Goal: Navigation & Orientation: Understand site structure

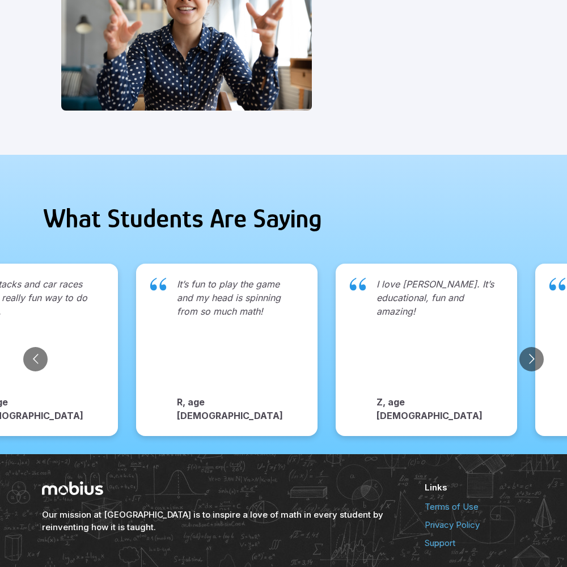
scroll to position [1165, 0]
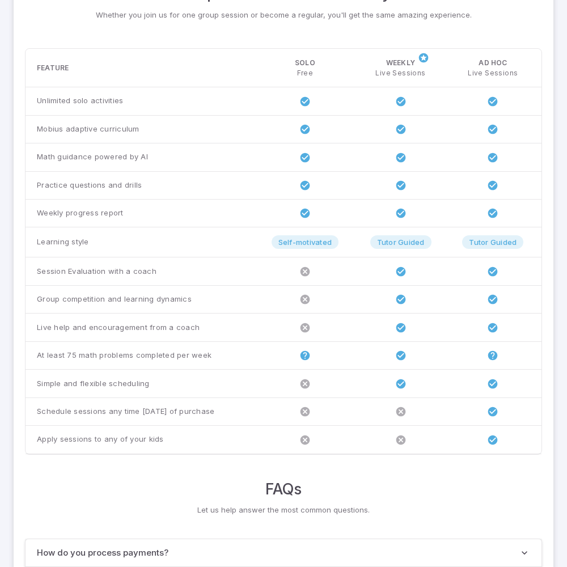
scroll to position [870, 0]
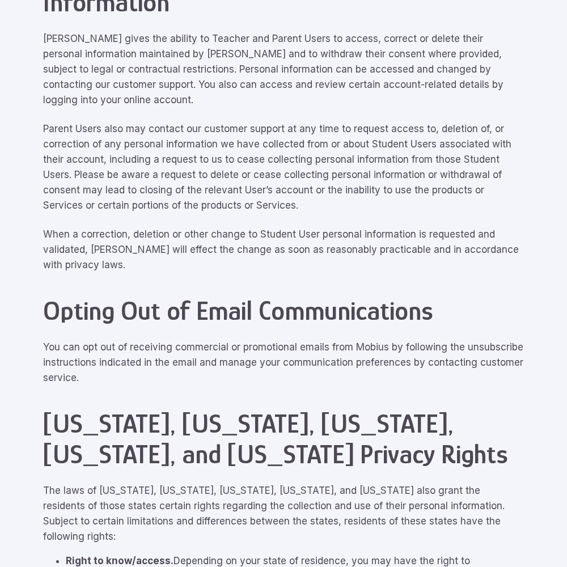
scroll to position [5103, 0]
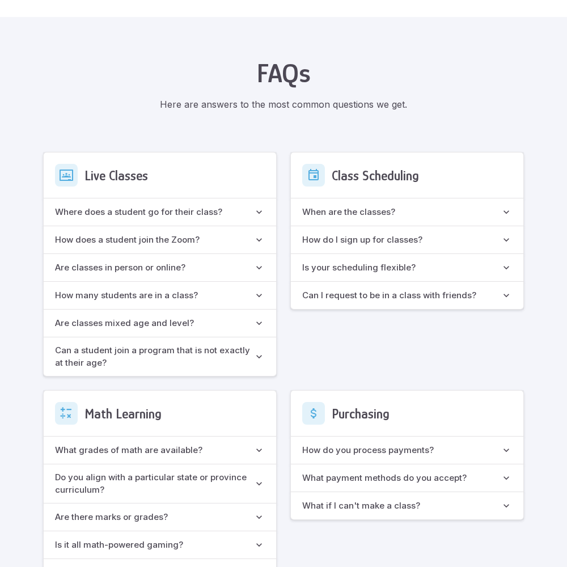
scroll to position [1007, 0]
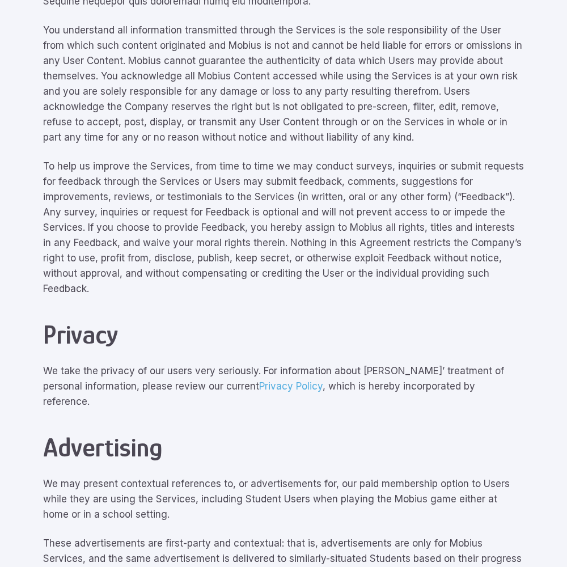
scroll to position [5103, 0]
